Goal: Transaction & Acquisition: Book appointment/travel/reservation

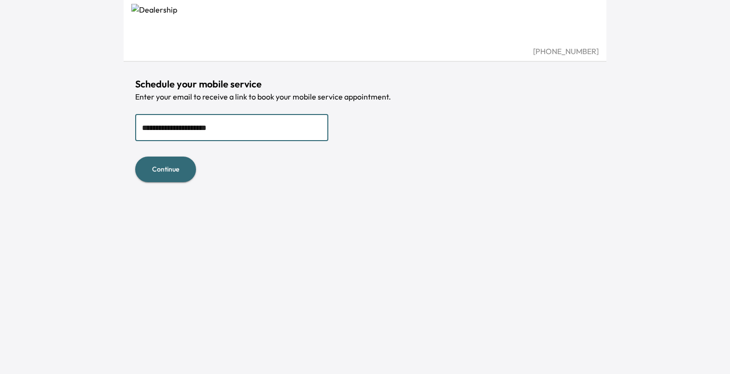
type input "**********"
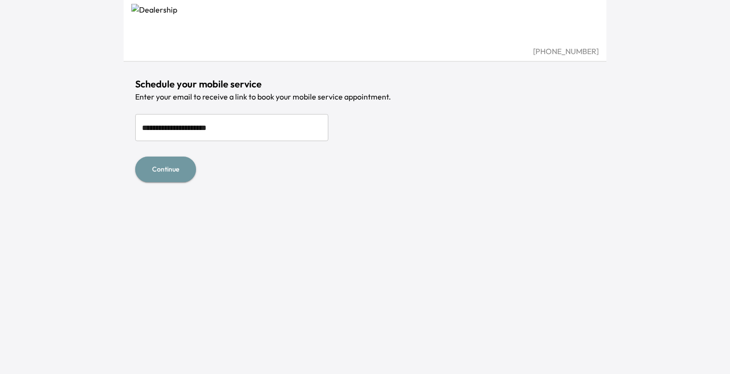
click at [176, 172] on button "Continue" at bounding box center [165, 169] width 61 height 26
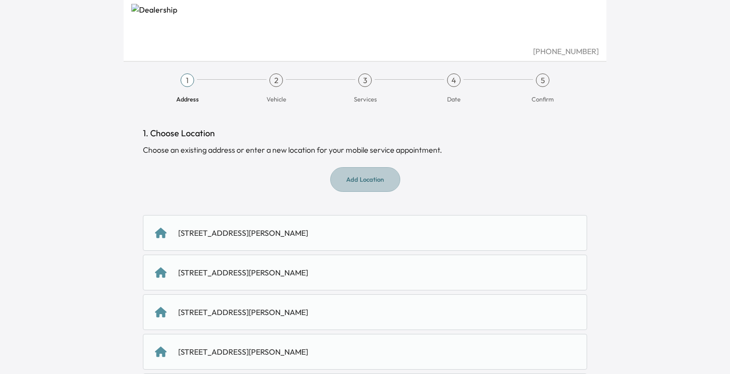
click at [355, 176] on button "Add Location" at bounding box center [365, 179] width 70 height 25
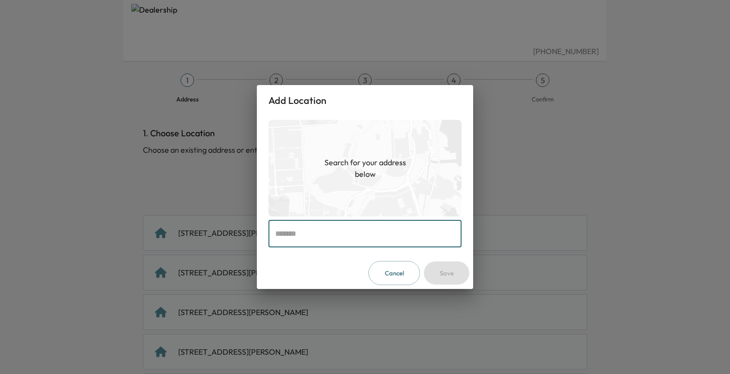
click at [348, 243] on input "text" at bounding box center [364, 233] width 193 height 27
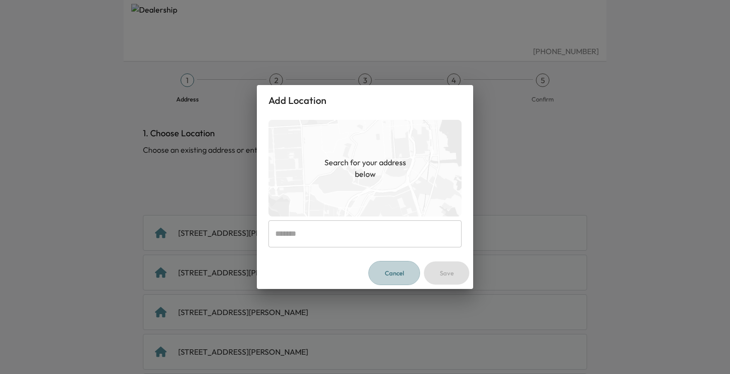
click at [383, 280] on button "Cancel" at bounding box center [394, 273] width 52 height 25
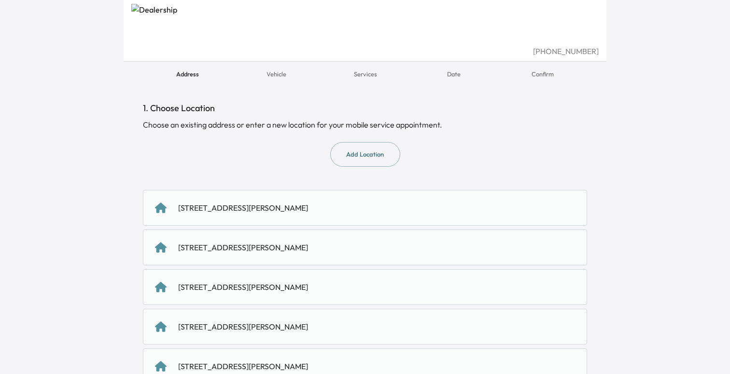
scroll to position [31, 0]
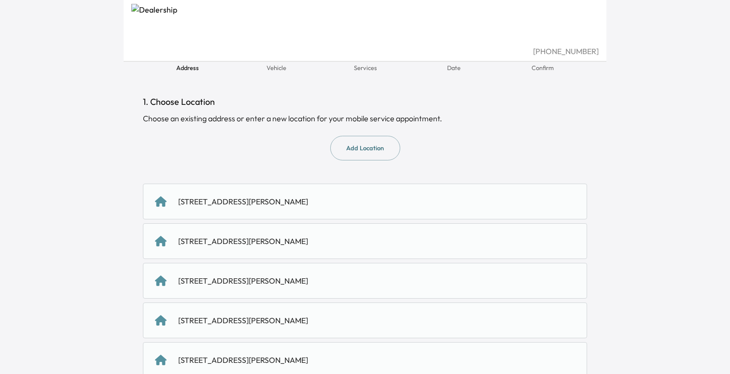
click at [353, 227] on div "[STREET_ADDRESS][PERSON_NAME]" at bounding box center [365, 241] width 444 height 36
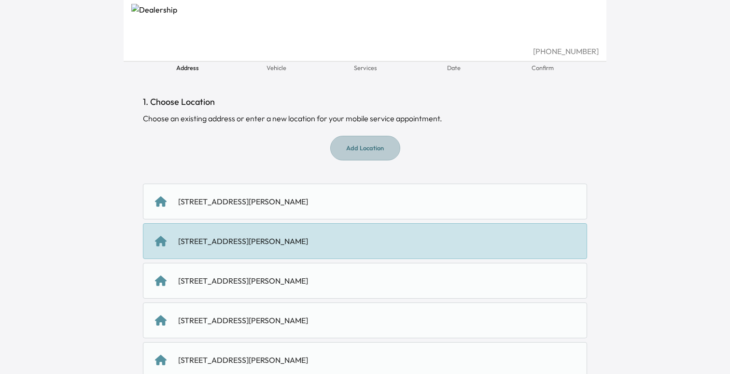
click at [367, 152] on button "Add Location" at bounding box center [365, 148] width 70 height 25
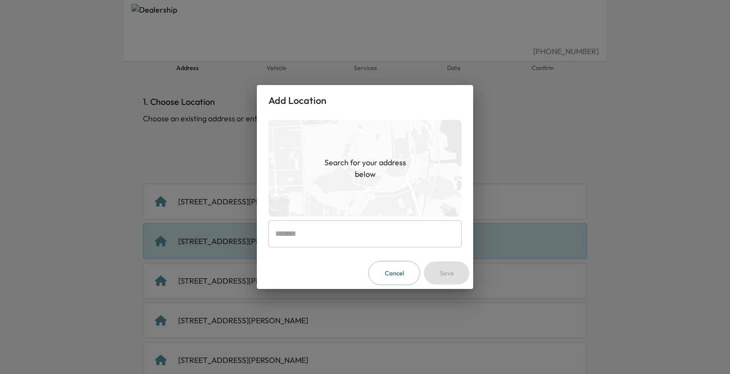
click at [393, 265] on button "Cancel" at bounding box center [394, 273] width 52 height 25
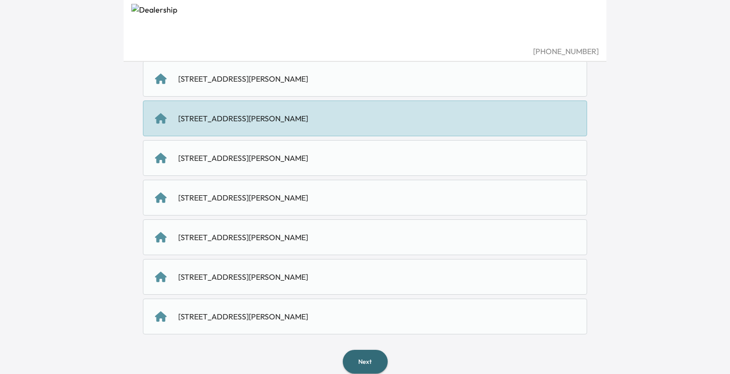
scroll to position [169, 0]
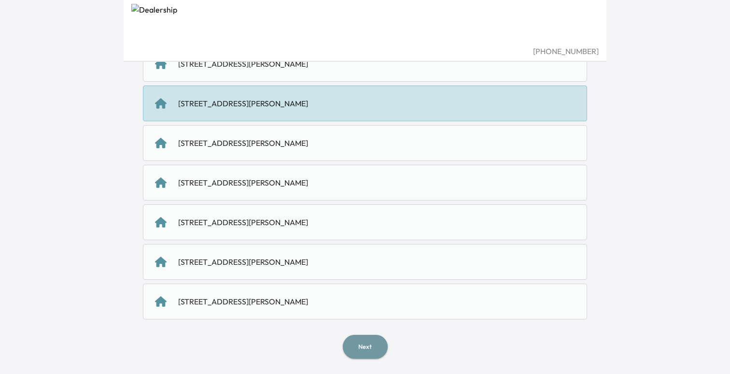
click at [363, 344] on button "Next" at bounding box center [365, 346] width 45 height 24
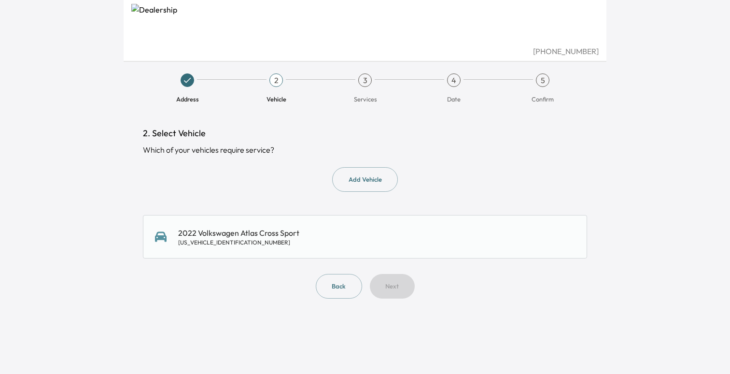
click at [309, 246] on div "2022 Volkswagen Atlas Cross Sport [US_VEHICLE_IDENTIFICATION_NUMBER]" at bounding box center [365, 236] width 420 height 19
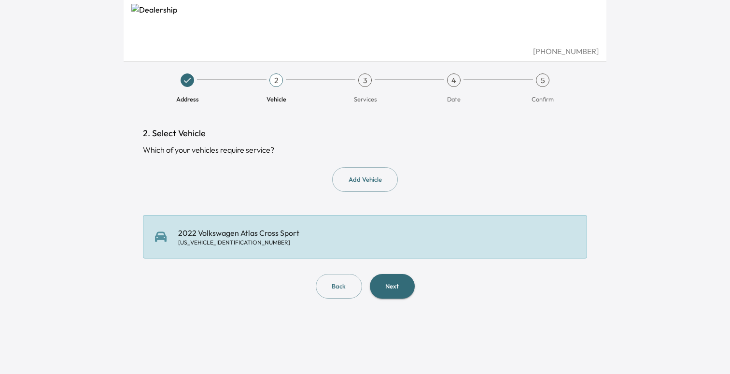
click at [376, 271] on div "2. Select Vehicle Which of your vehicles require service? Add Vehicle 2022 Volk…" at bounding box center [365, 212] width 444 height 172
click at [381, 292] on button "Next" at bounding box center [392, 286] width 45 height 25
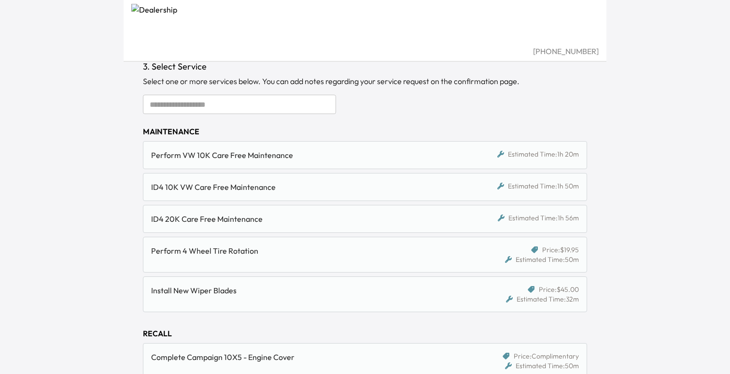
scroll to position [68, 0]
click at [311, 257] on div "Perform 4 Wheel Tire Rotation" at bounding box center [311, 252] width 321 height 19
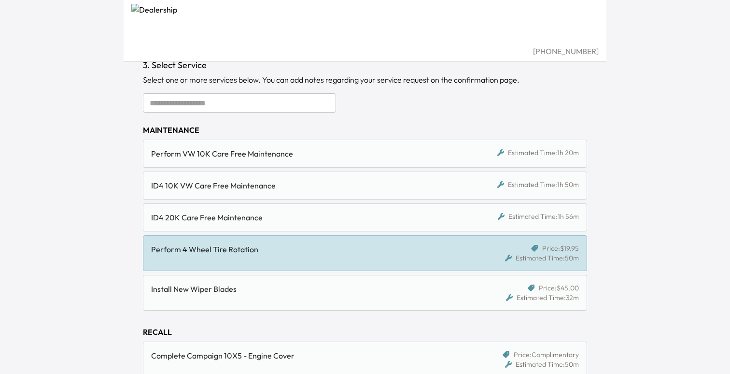
click at [308, 280] on div "Install New Wiper Blades Price: $45.00 Estimated Time: 32m" at bounding box center [365, 293] width 444 height 36
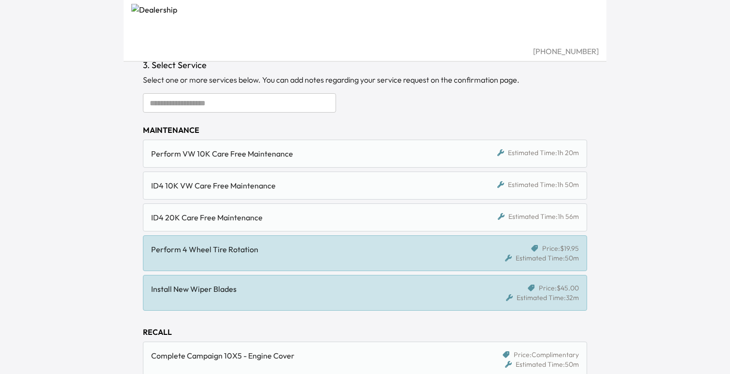
click at [331, 285] on div "Install New Wiper Blades" at bounding box center [307, 289] width 313 height 12
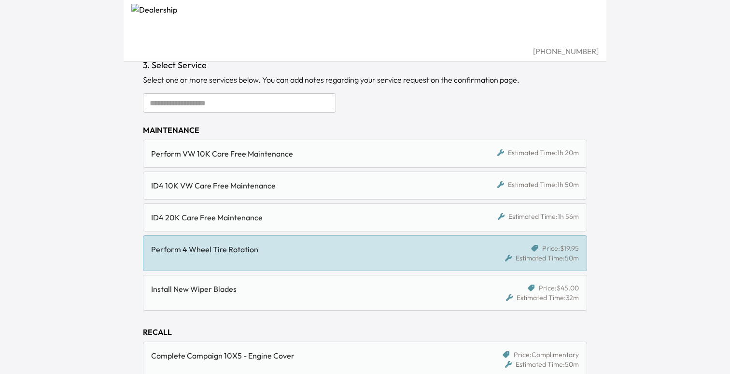
click at [317, 277] on div "Install New Wiper Blades Price: $45.00 Estimated Time: 32m" at bounding box center [365, 293] width 444 height 36
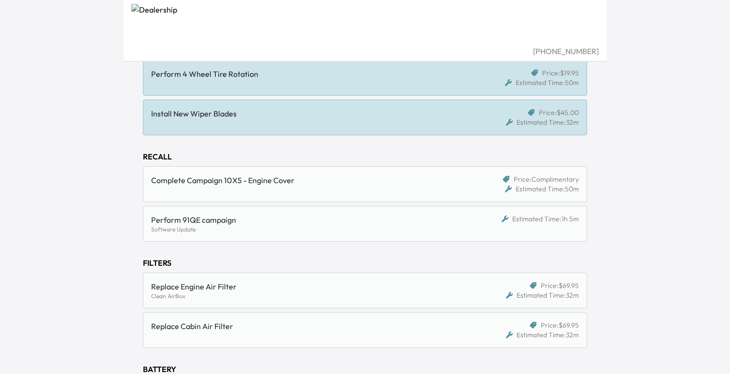
scroll to position [244, 0]
click at [310, 184] on div "Complete Campaign 10X5 - Engine Cover" at bounding box center [307, 180] width 313 height 12
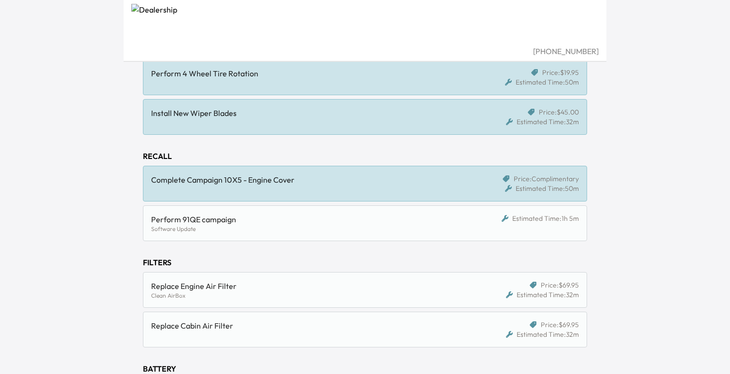
click at [310, 203] on div "RECALL Complete Campaign 10X5 - Engine Cover Price: Complimentary Estimated Tim…" at bounding box center [365, 195] width 444 height 91
click at [307, 189] on div "Complete Campaign 10X5 - Engine Cover" at bounding box center [311, 183] width 321 height 19
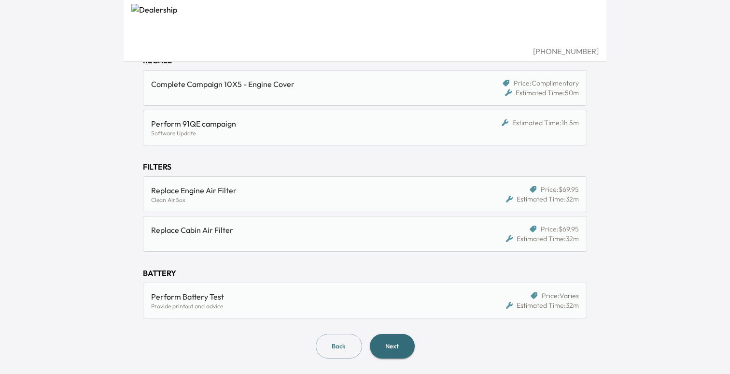
scroll to position [0, 0]
